Goal: Find specific page/section: Find specific page/section

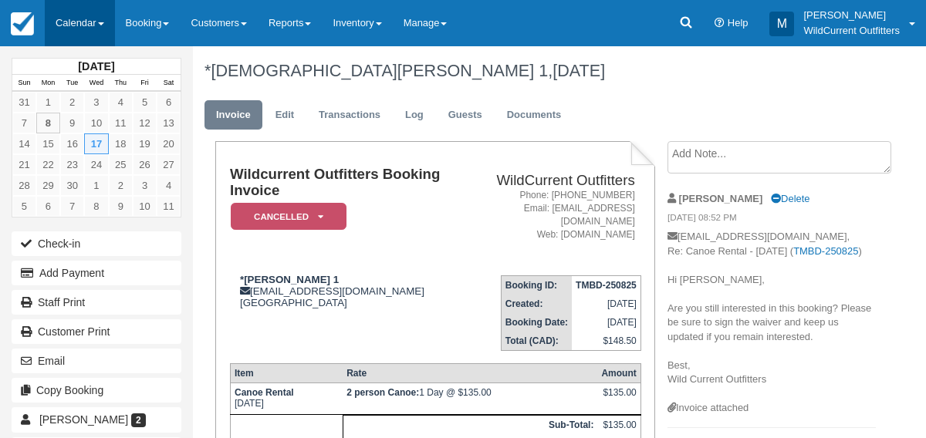
click at [86, 28] on link "Calendar" at bounding box center [80, 23] width 70 height 46
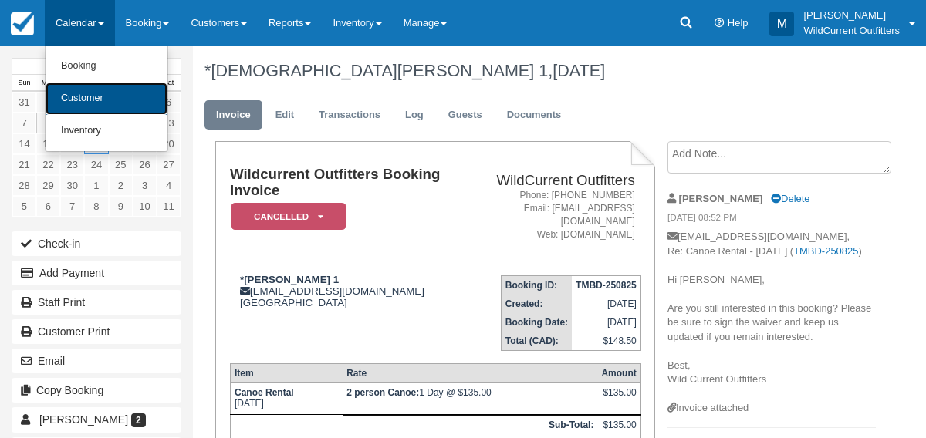
click at [117, 93] on link "Customer" at bounding box center [107, 99] width 122 height 32
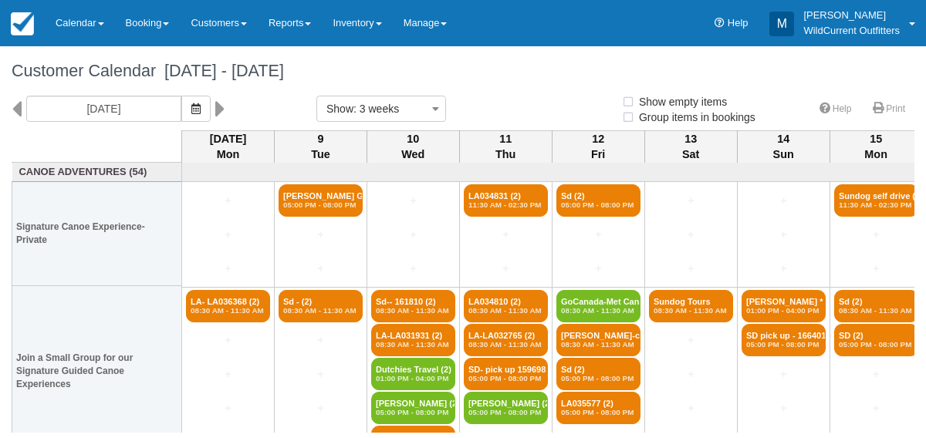
select select
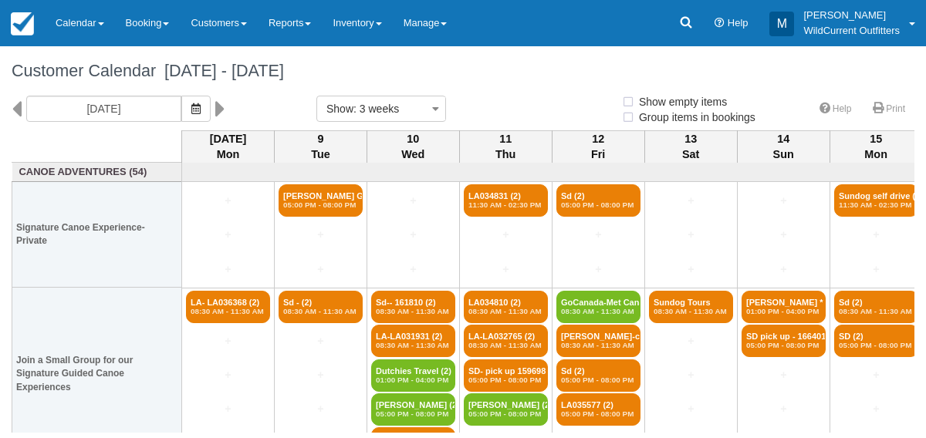
select select
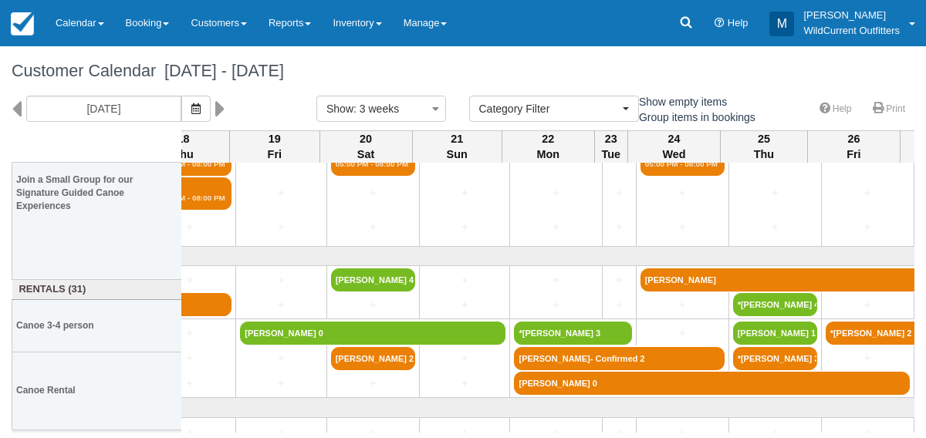
scroll to position [229, 961]
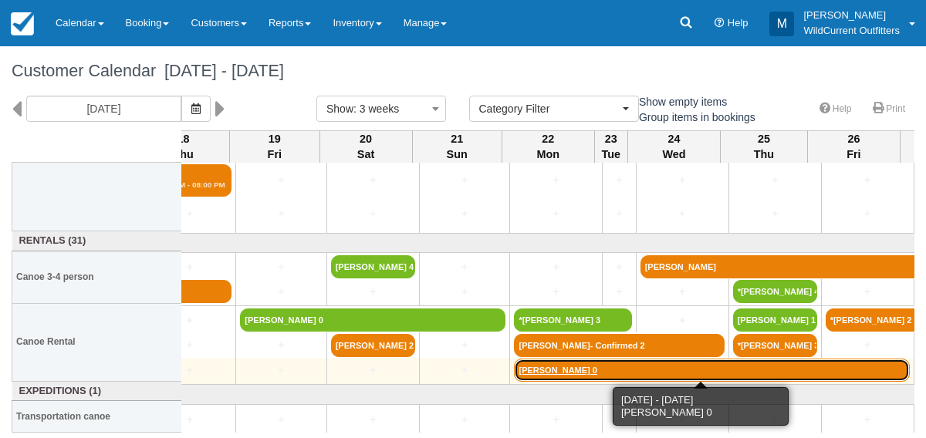
click at [557, 369] on link "[PERSON_NAME] 0" at bounding box center [711, 370] width 395 height 23
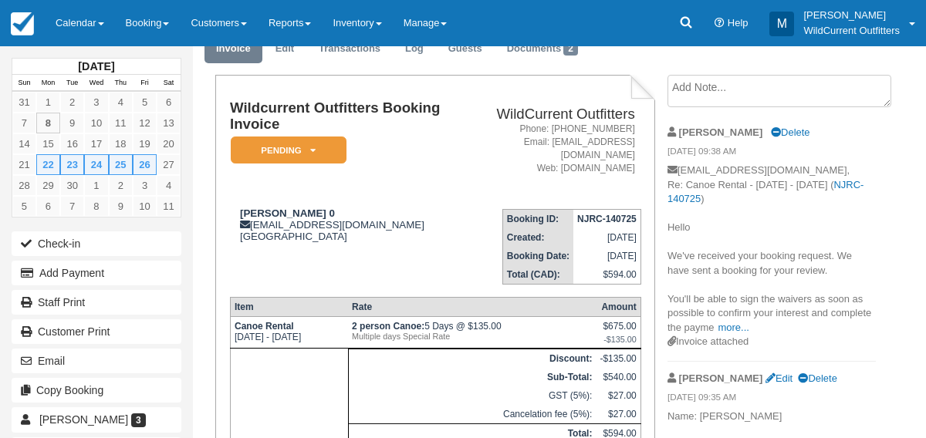
scroll to position [64, 0]
